Goal: Navigation & Orientation: Find specific page/section

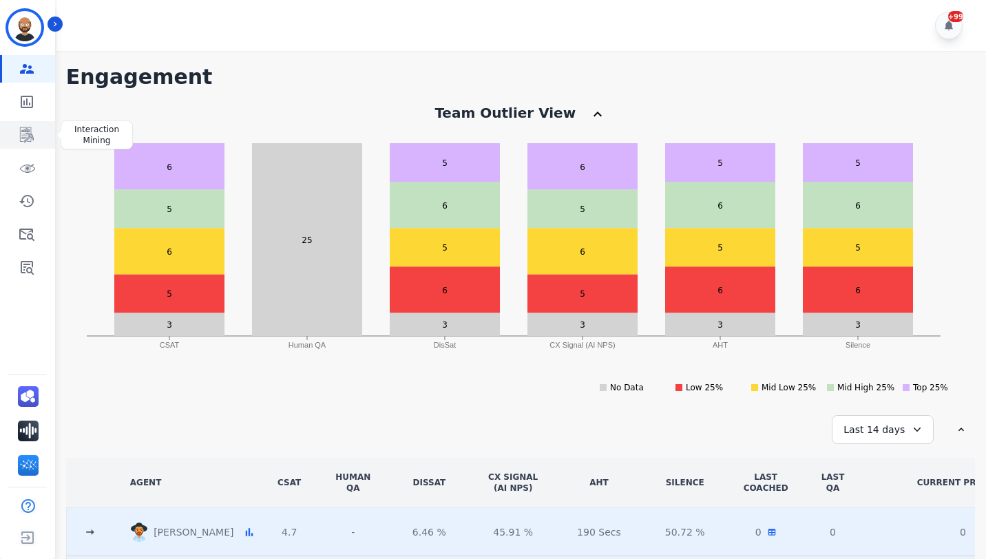
click at [23, 128] on icon "Sidebar" at bounding box center [27, 135] width 17 height 17
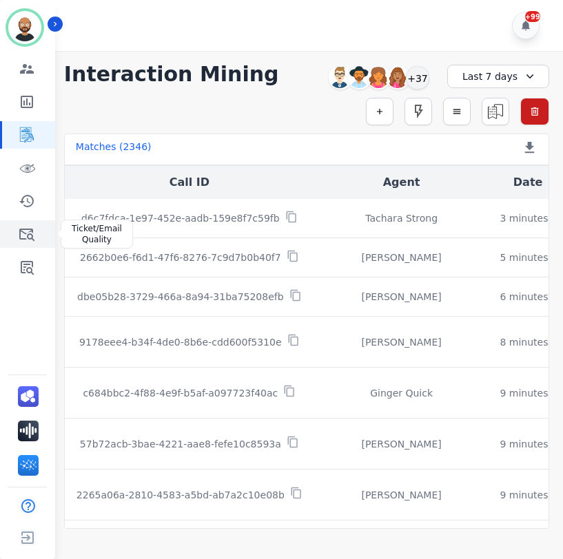
click at [28, 230] on icon "Sidebar" at bounding box center [27, 234] width 17 height 17
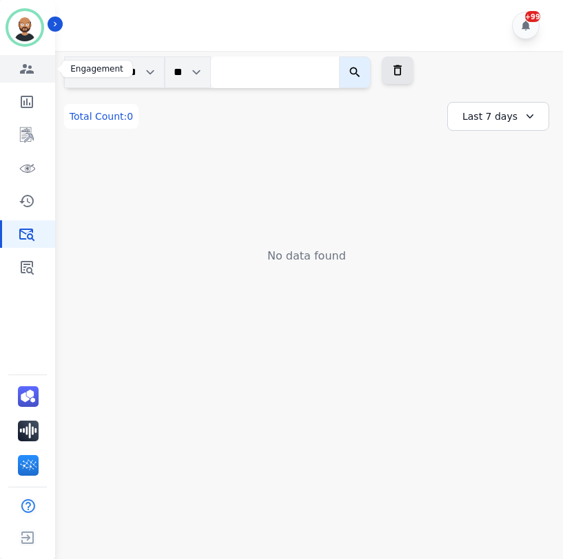
click at [23, 79] on link "Sidebar" at bounding box center [28, 69] width 53 height 28
